Goal: Task Accomplishment & Management: Use online tool/utility

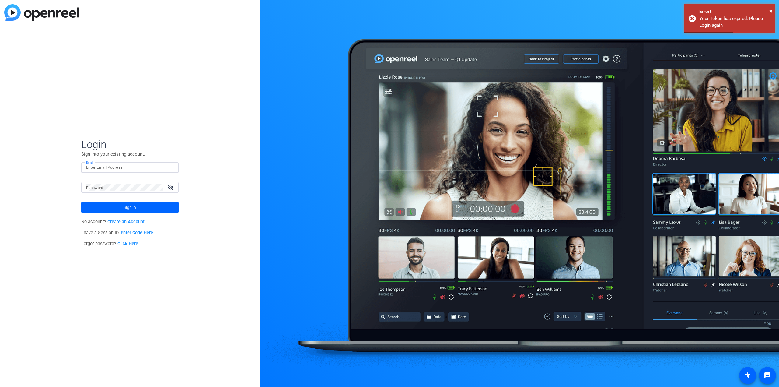
click at [106, 170] on input "Email" at bounding box center [130, 167] width 88 height 7
click at [101, 187] on mat-label "Password" at bounding box center [94, 188] width 17 height 4
click at [130, 161] on form "Login Sign into your existing account. Email Password visibility_off Sign in" at bounding box center [129, 175] width 97 height 75
click at [166, 168] on input "Email" at bounding box center [130, 167] width 88 height 7
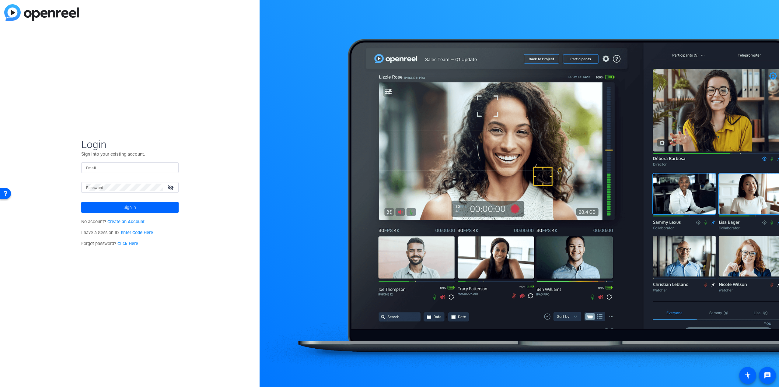
type input "[PERSON_NAME][EMAIL_ADDRESS][PERSON_NAME][DOMAIN_NAME]"
click at [132, 209] on span "Sign in" at bounding box center [130, 207] width 12 height 15
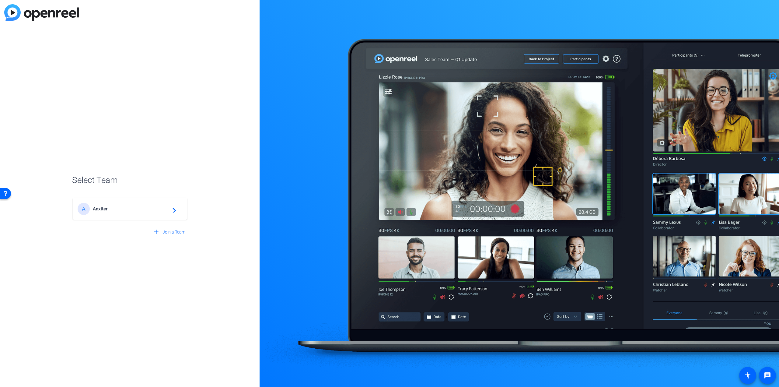
click at [133, 208] on span "Anxiter" at bounding box center [131, 208] width 76 height 5
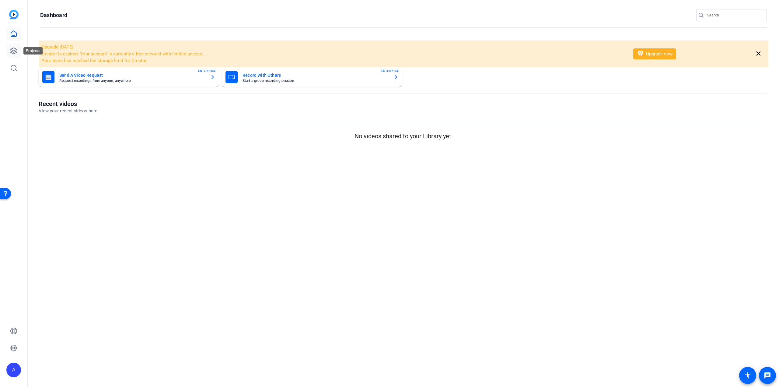
click at [12, 49] on icon at bounding box center [13, 50] width 7 height 7
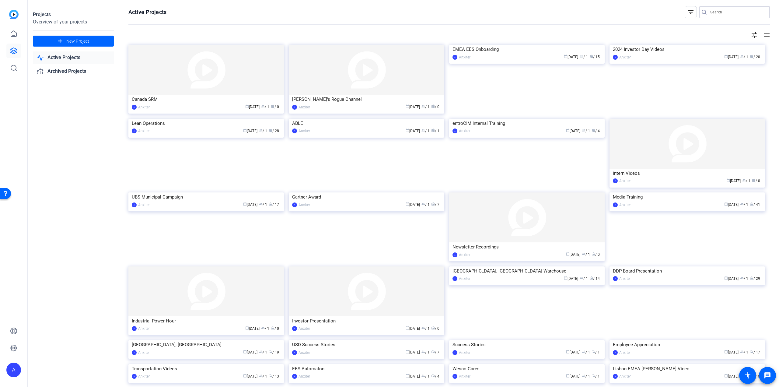
click at [716, 12] on input "Search" at bounding box center [738, 12] width 55 height 7
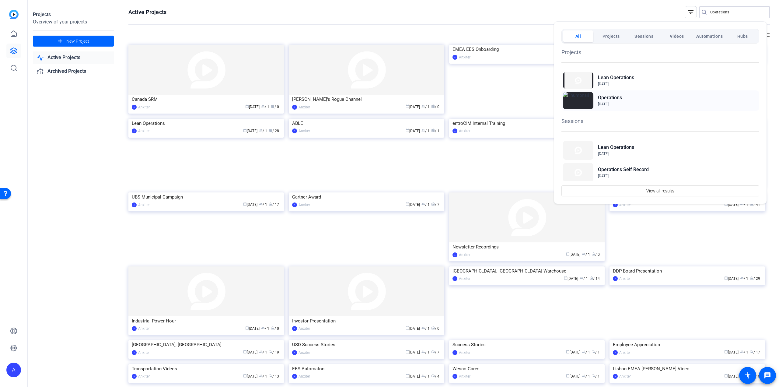
type input "Operations"
click at [606, 97] on h2 "Operations" at bounding box center [610, 97] width 24 height 7
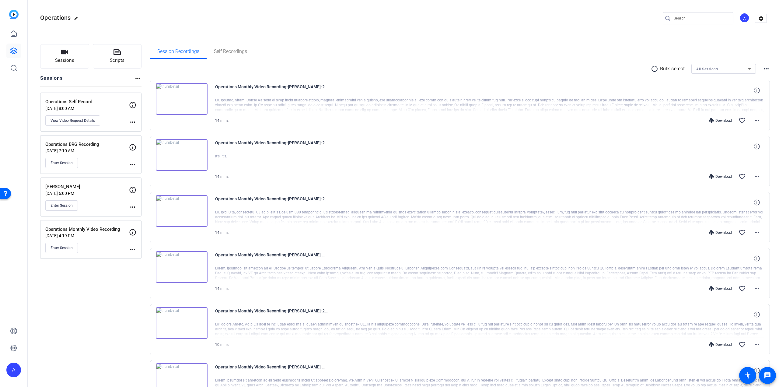
click at [76, 102] on p "Operations Self Record" at bounding box center [87, 101] width 84 height 7
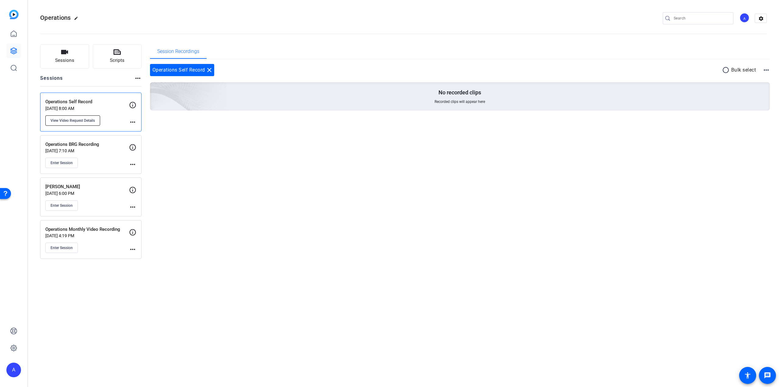
click at [70, 121] on span "View Video Request Details" at bounding box center [73, 120] width 44 height 5
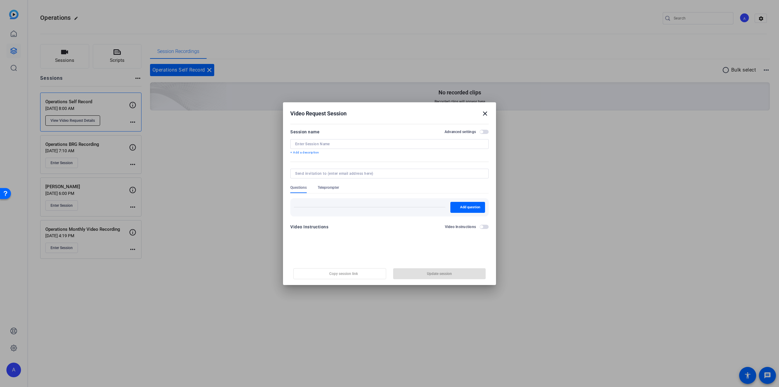
type input "Operations Self Record"
click at [353, 274] on span "Copy session link" at bounding box center [343, 273] width 29 height 5
click at [485, 112] on mat-icon "close" at bounding box center [485, 113] width 7 height 7
